Goal: Information Seeking & Learning: Learn about a topic

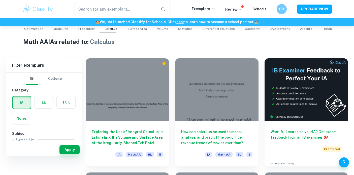
scroll to position [70, 0]
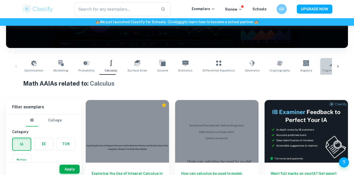
click at [330, 61] on icon at bounding box center [333, 63] width 6 height 6
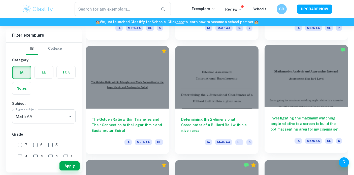
scroll to position [579, 0]
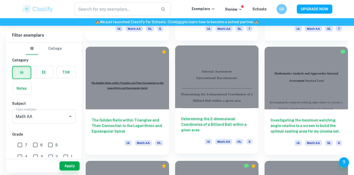
click at [255, 115] on div "Determining the 2-dimensional Coordinates of a Billiard Ball within a given are…" at bounding box center [216, 130] width 83 height 45
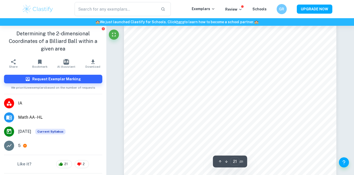
scroll to position [6395, 0]
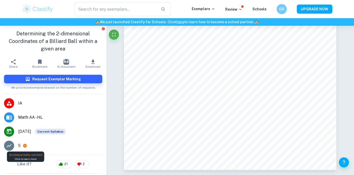
click at [26, 145] on icon at bounding box center [25, 146] width 4 height 4
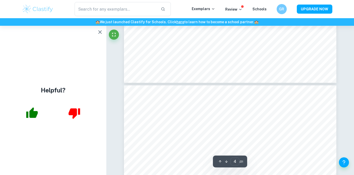
type input "3"
click at [99, 32] on icon "button" at bounding box center [100, 32] width 6 height 6
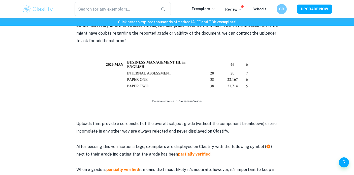
scroll to position [301, 0]
